Goal: Information Seeking & Learning: Understand process/instructions

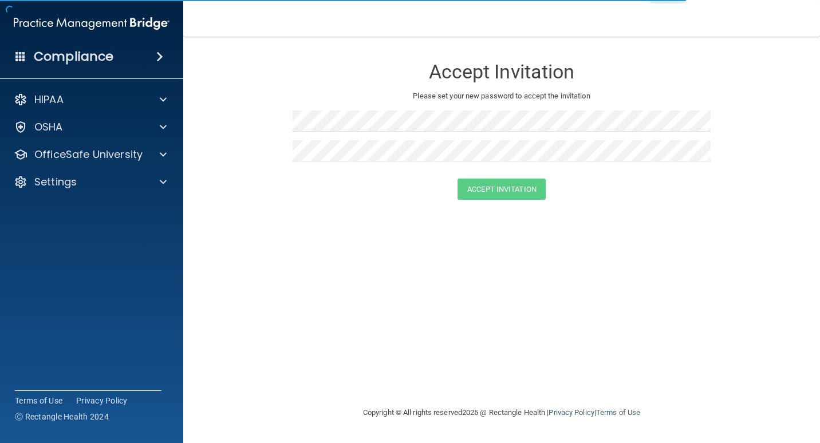
click at [62, 112] on div "HIPAA Documents and Policies Report an Incident Business Associates Emergency P…" at bounding box center [92, 143] width 184 height 119
click at [75, 55] on h4 "Compliance" at bounding box center [74, 57] width 80 height 16
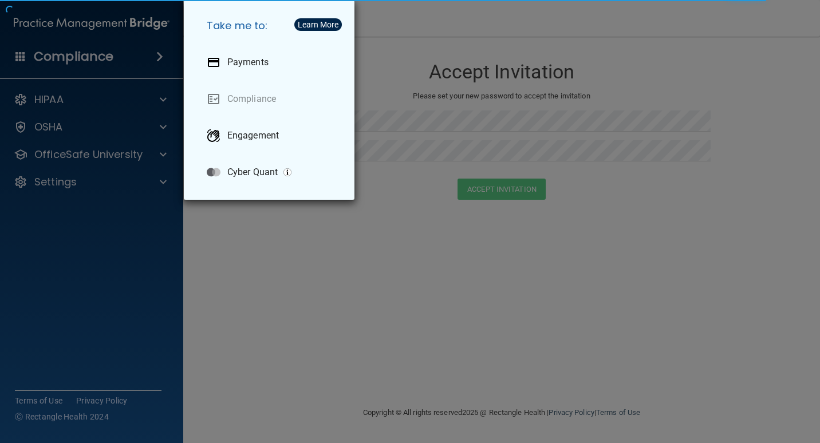
click at [89, 222] on div "Take me to: Payments Compliance Engagement Cyber Quant" at bounding box center [410, 221] width 820 height 443
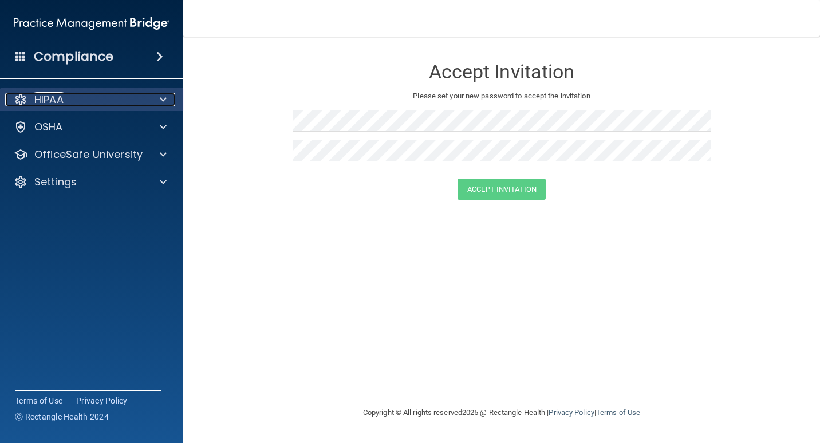
click at [89, 96] on div "HIPAA" at bounding box center [76, 100] width 142 height 14
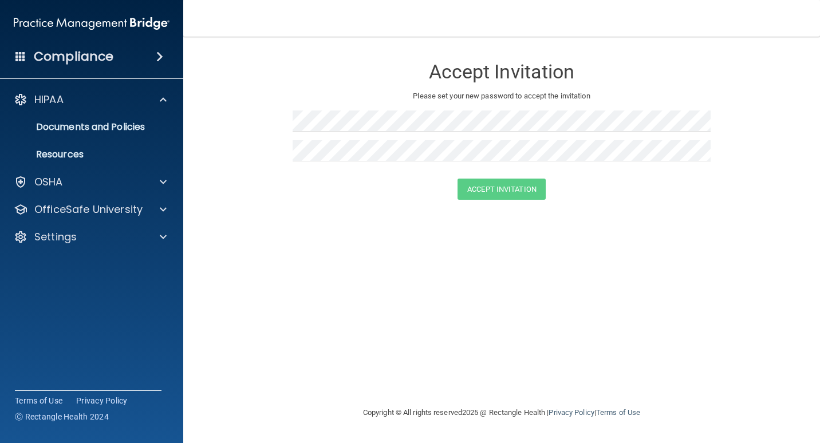
click at [87, 140] on ul "Documents and Policies Report an Incident Business Associates Emergency Plannin…" at bounding box center [92, 138] width 207 height 55
click at [90, 132] on p "Documents and Policies" at bounding box center [85, 126] width 156 height 11
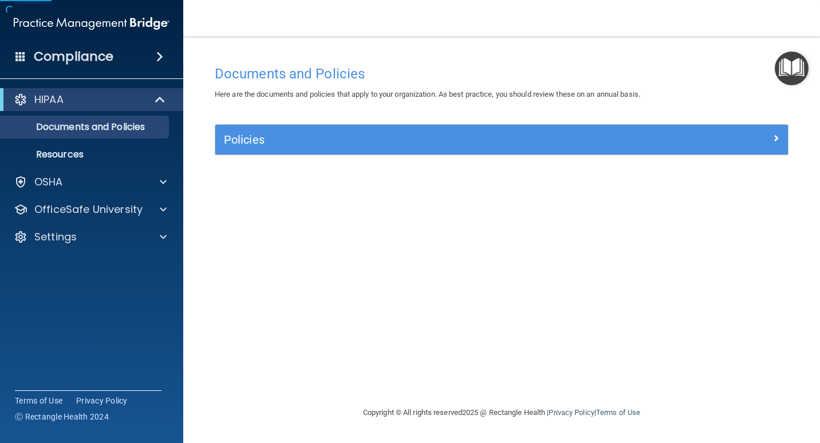
click at [109, 56] on h4 "Compliance" at bounding box center [74, 57] width 80 height 16
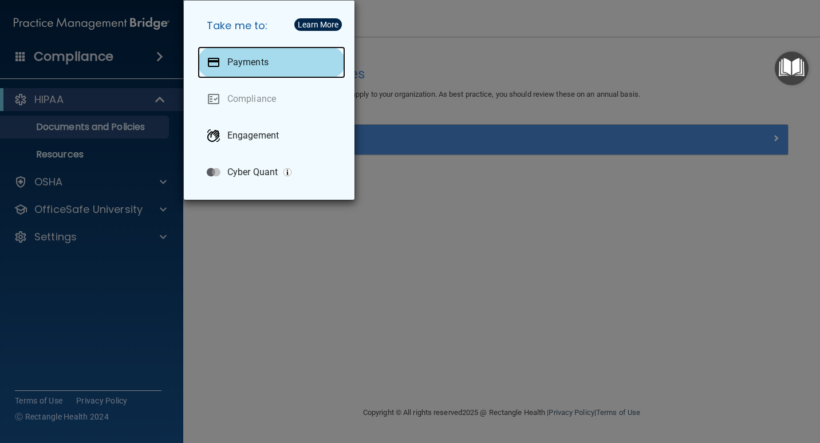
click at [217, 63] on div at bounding box center [214, 63] width 14 height 14
